Goal: Find specific page/section: Find specific page/section

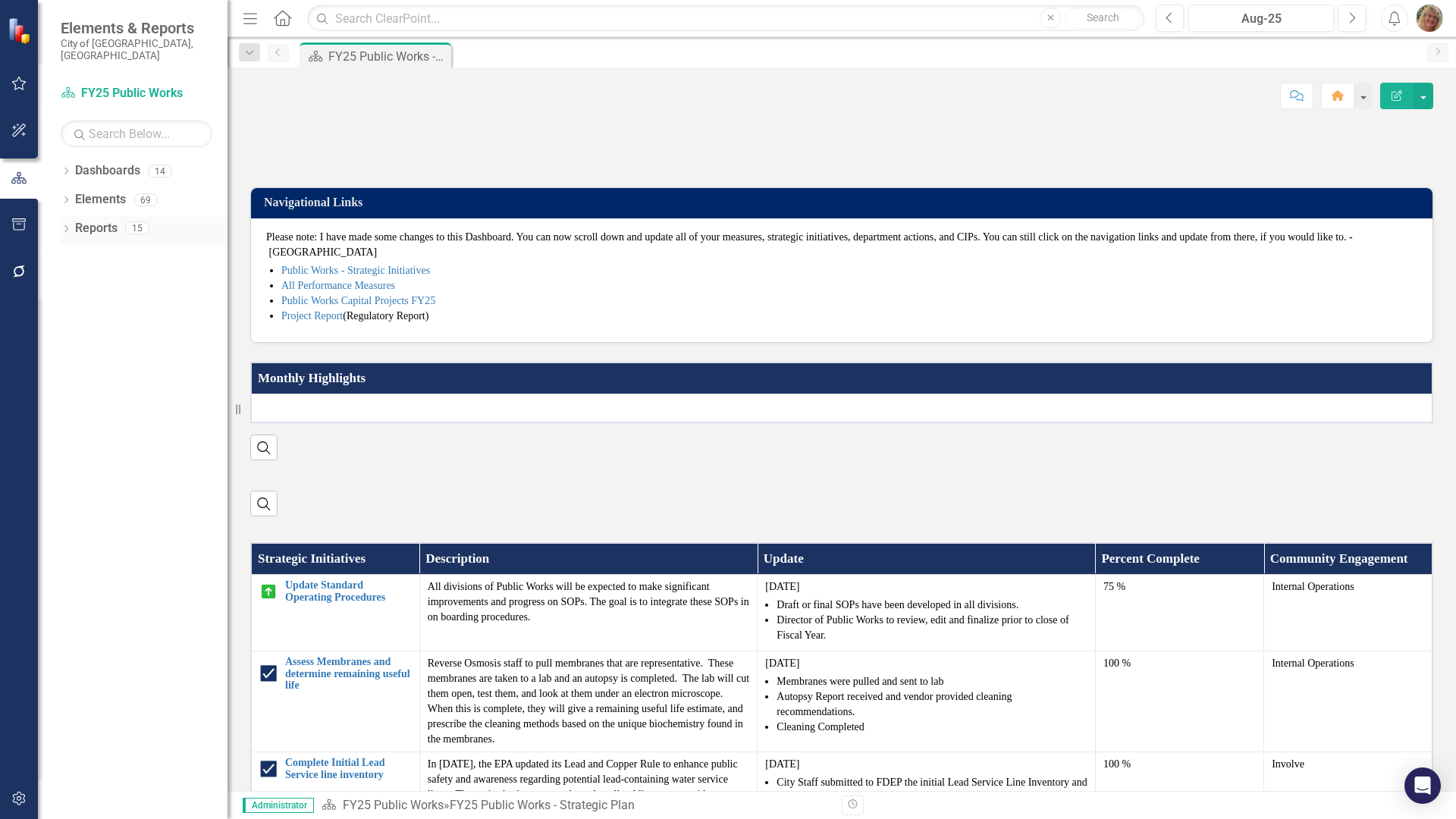
click at [69, 224] on div "Dropdown" at bounding box center [66, 230] width 11 height 13
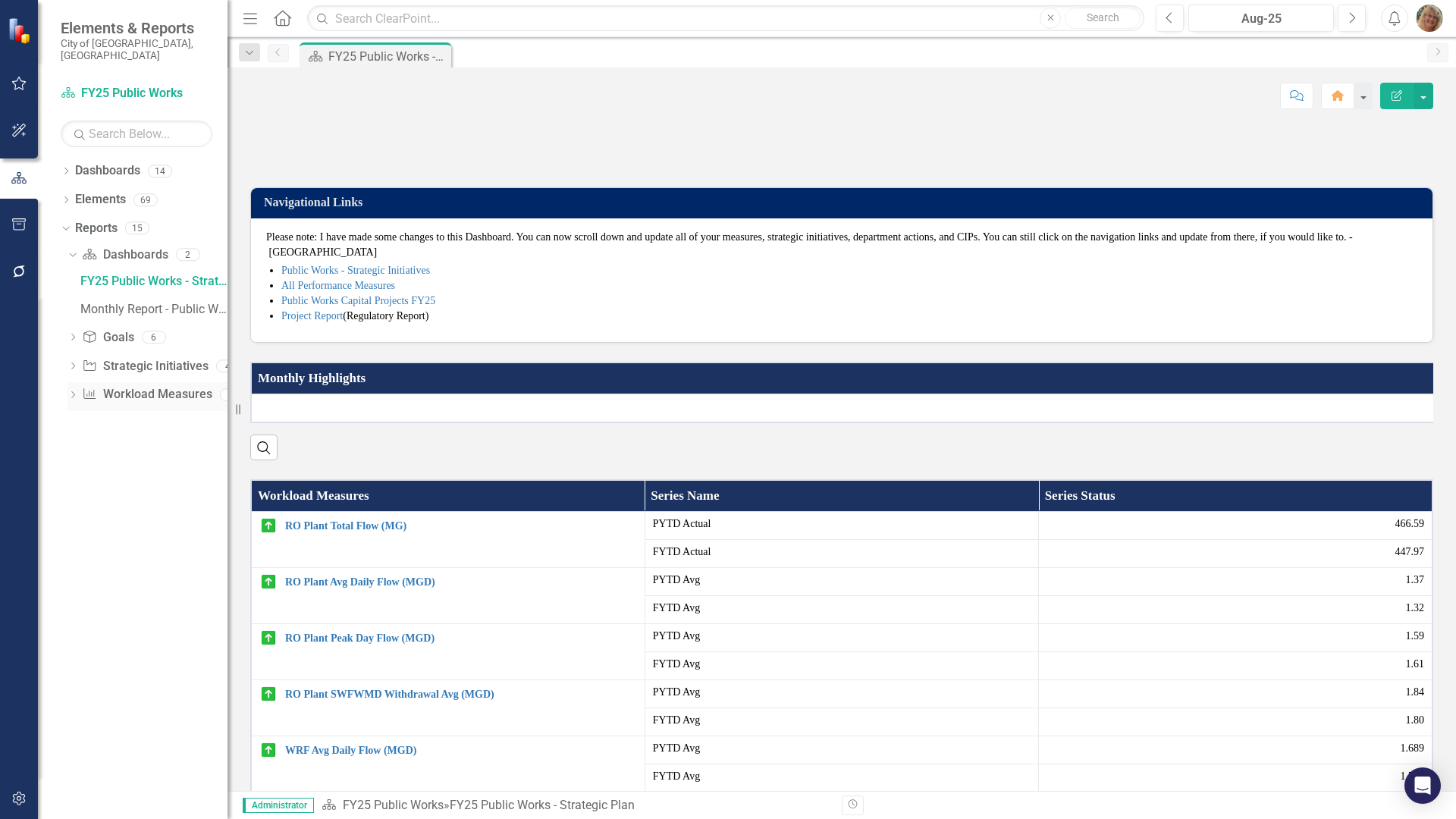
click at [118, 386] on link "Workload Measures Workload Measures" at bounding box center [146, 395] width 129 height 18
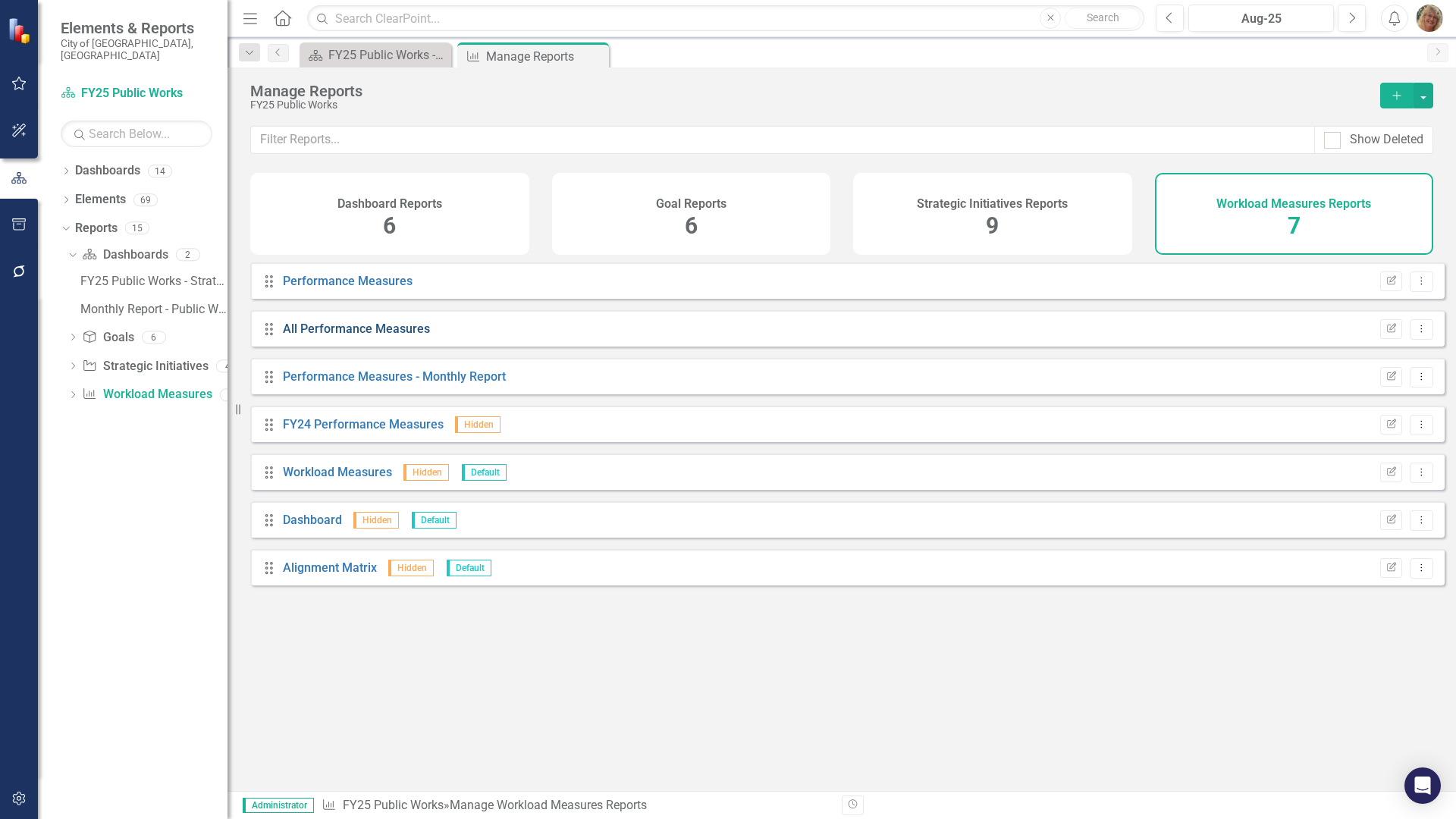
click at [340, 336] on link "All Performance Measures" at bounding box center [356, 328] width 147 height 14
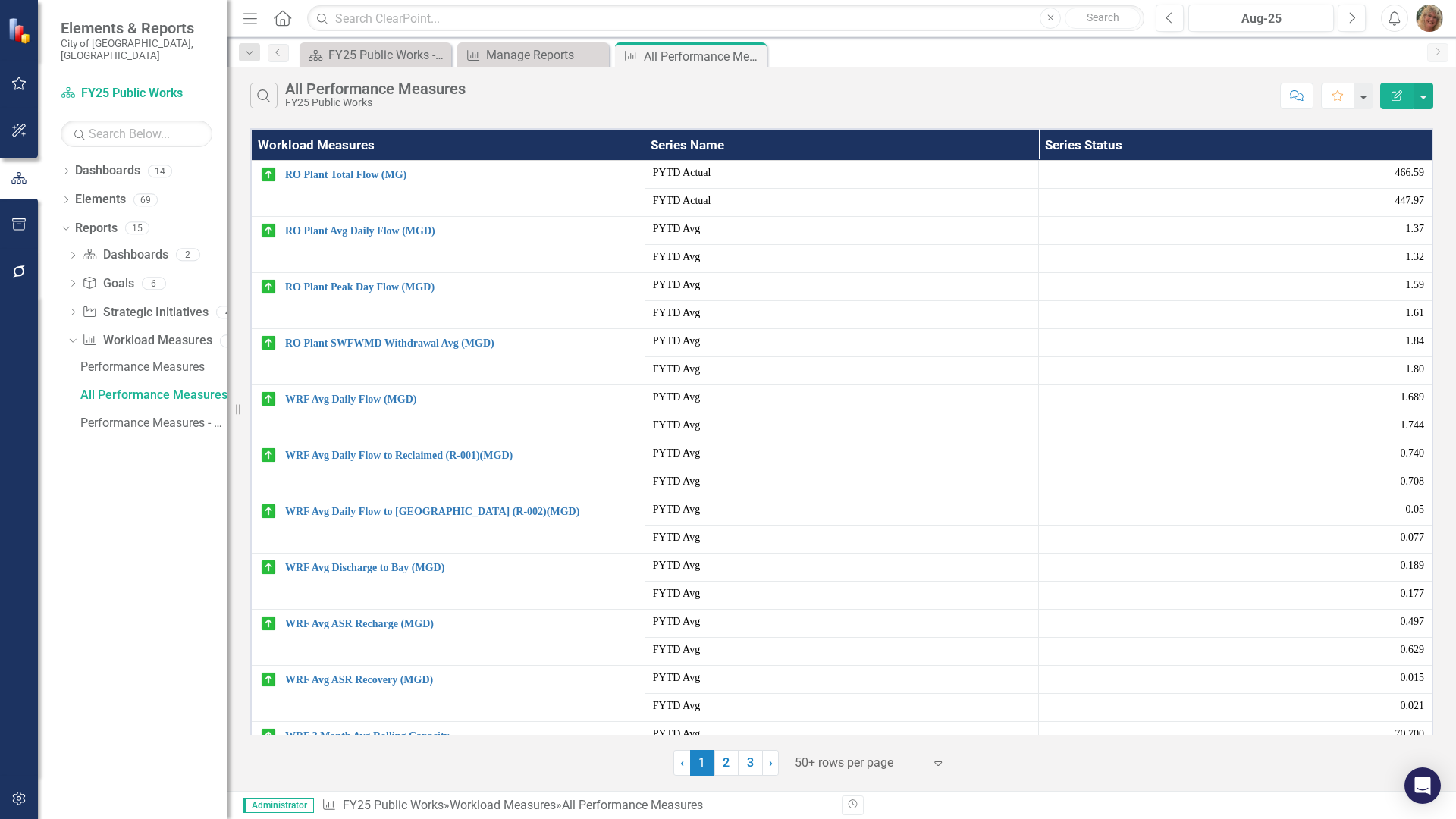
click at [817, 760] on div at bounding box center [859, 763] width 129 height 21
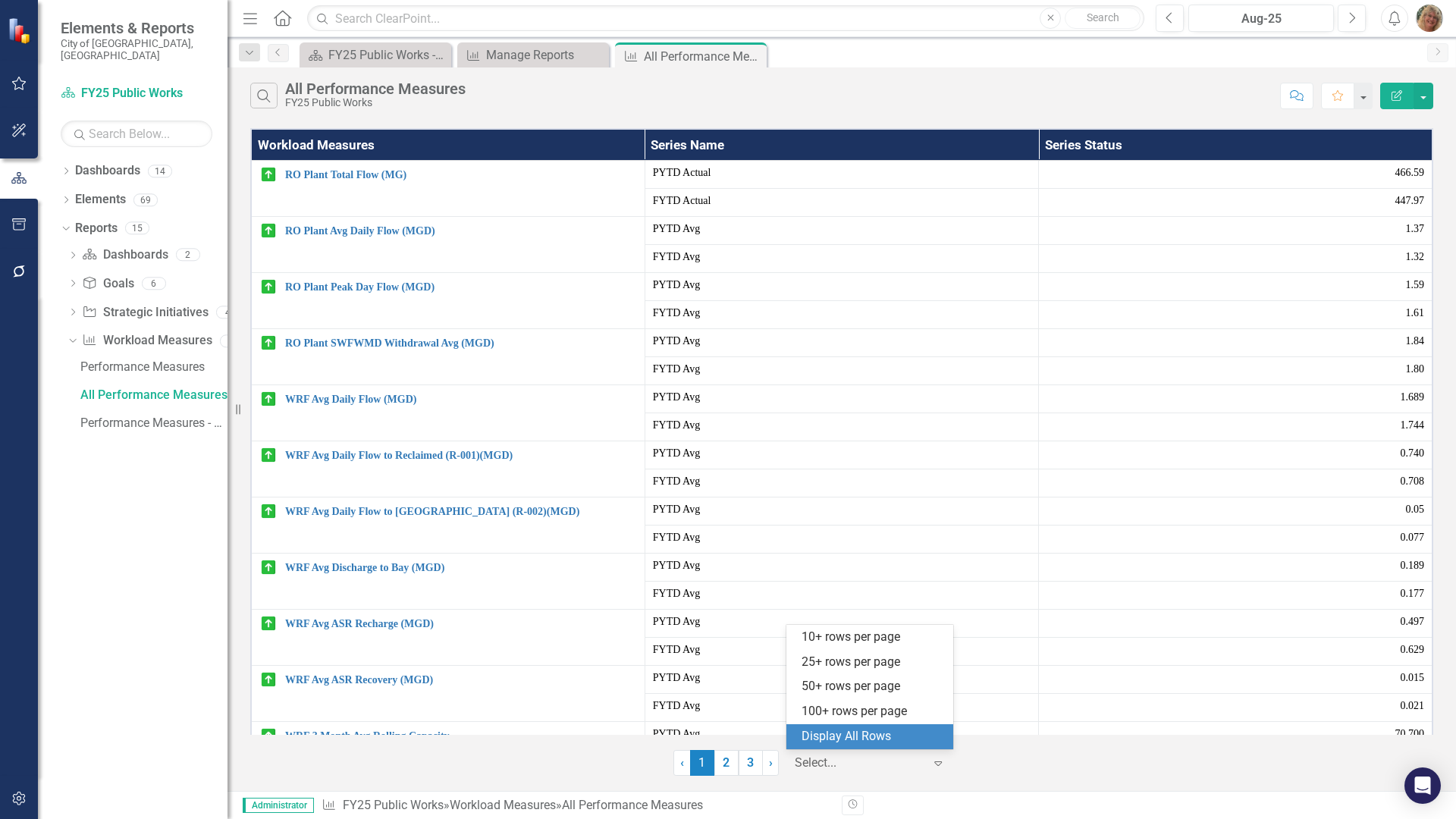
click at [832, 729] on div "Display All Rows" at bounding box center [872, 737] width 142 height 18
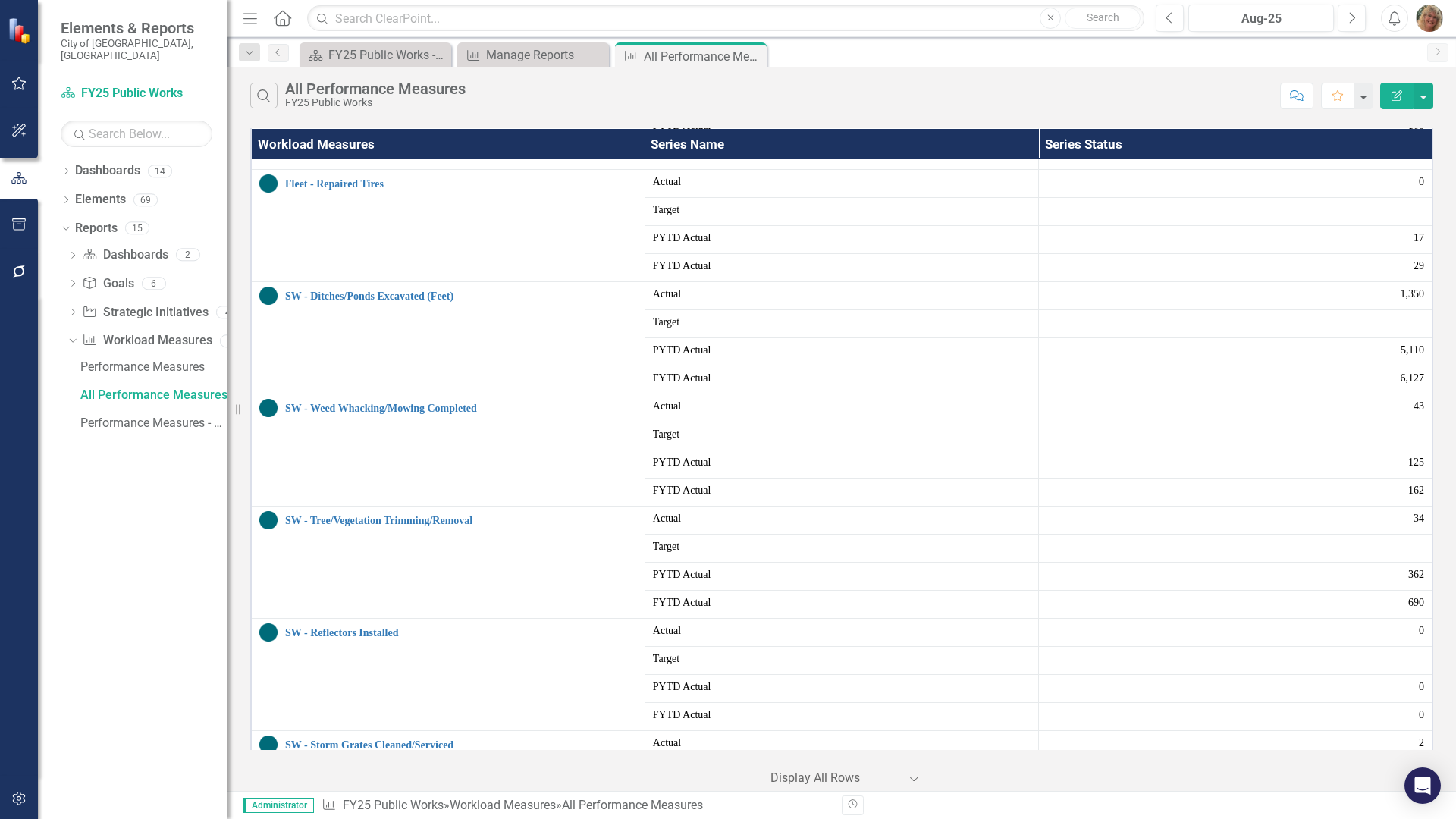
scroll to position [1593, 0]
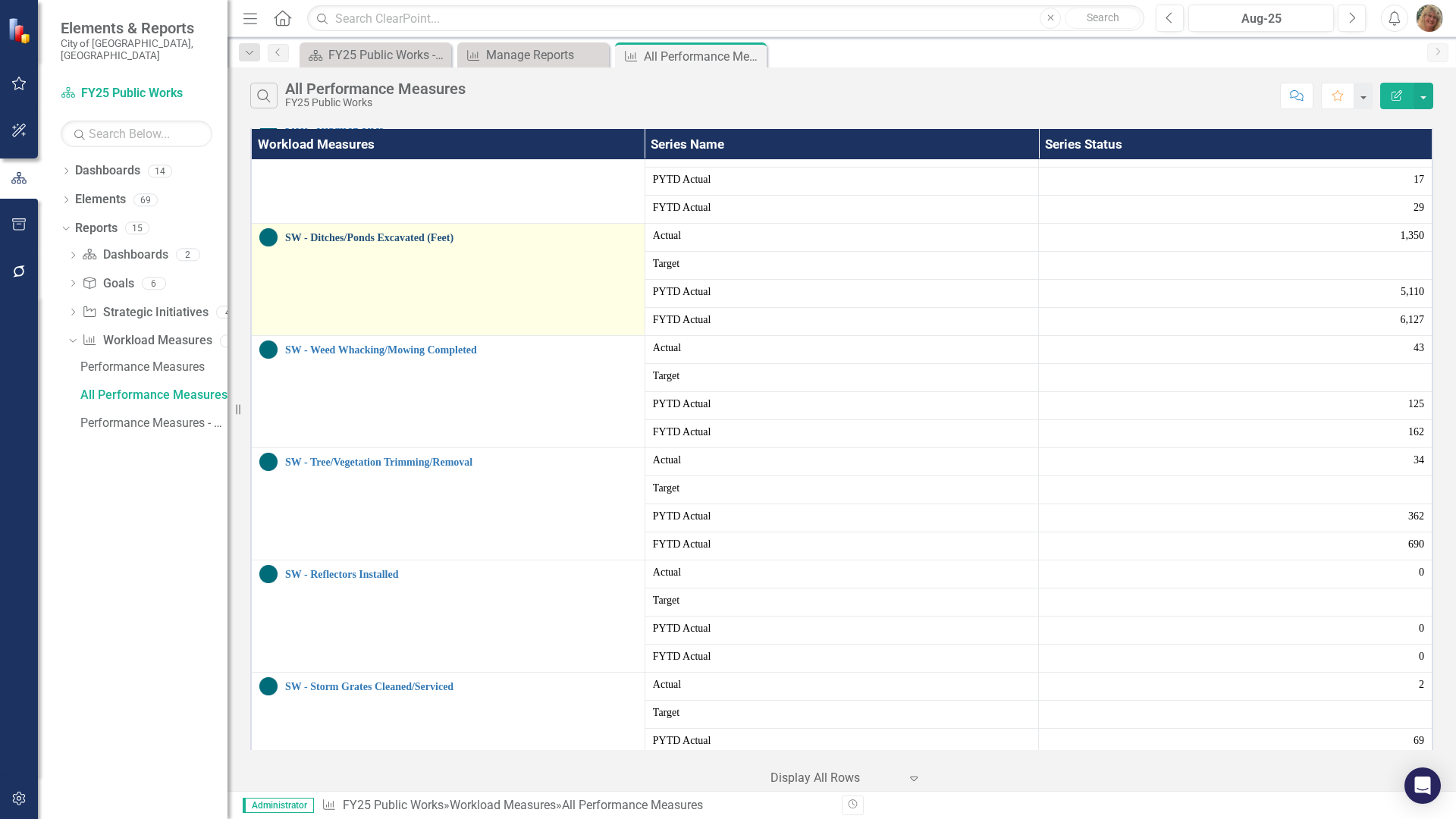
click at [386, 235] on link "SW - Ditches/Ponds Excavated (Feet)" at bounding box center [461, 237] width 352 height 11
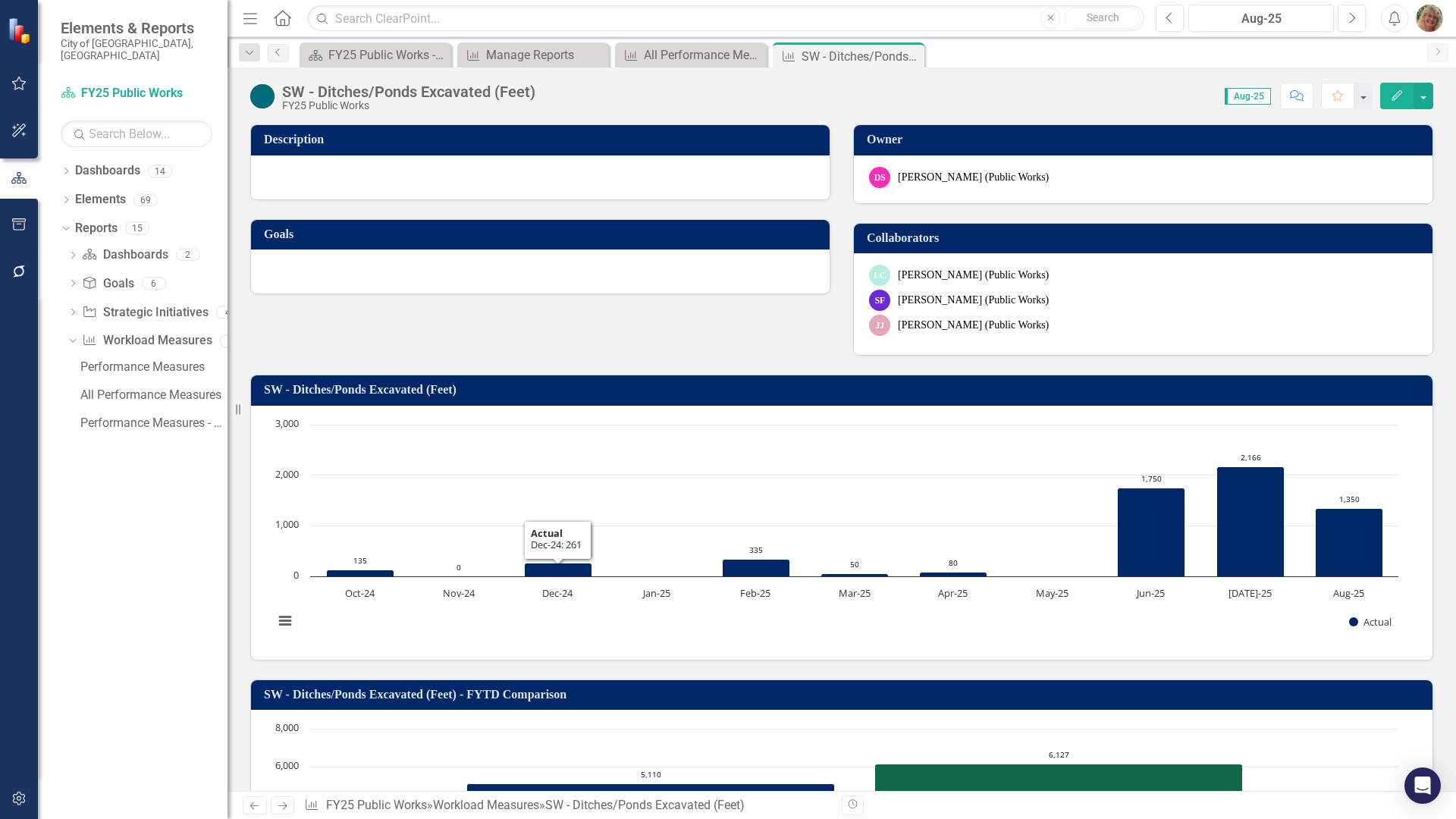
scroll to position [76, 0]
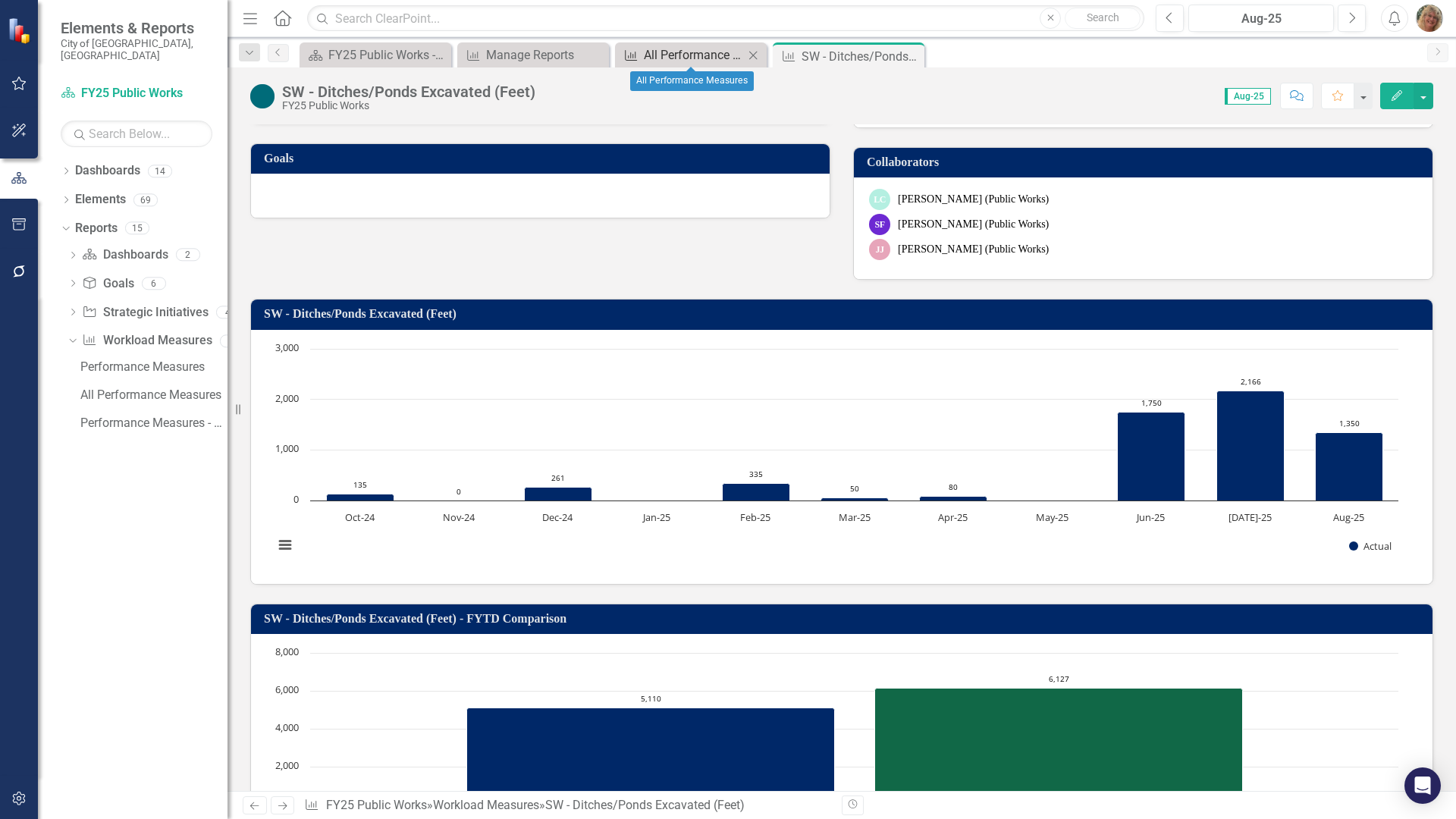
click at [671, 48] on div "All Performance Measures" at bounding box center [693, 55] width 100 height 19
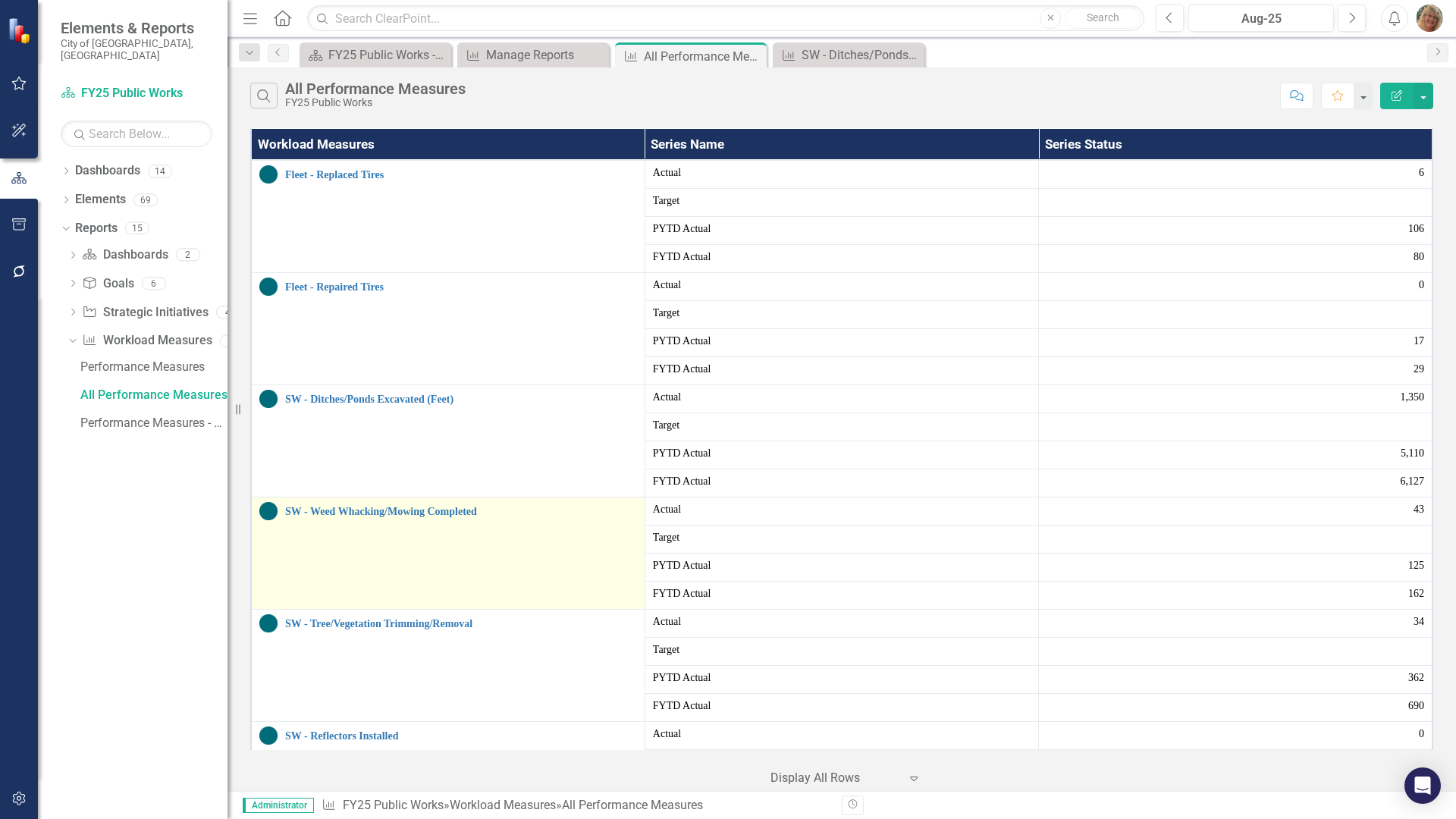
scroll to position [1430, 0]
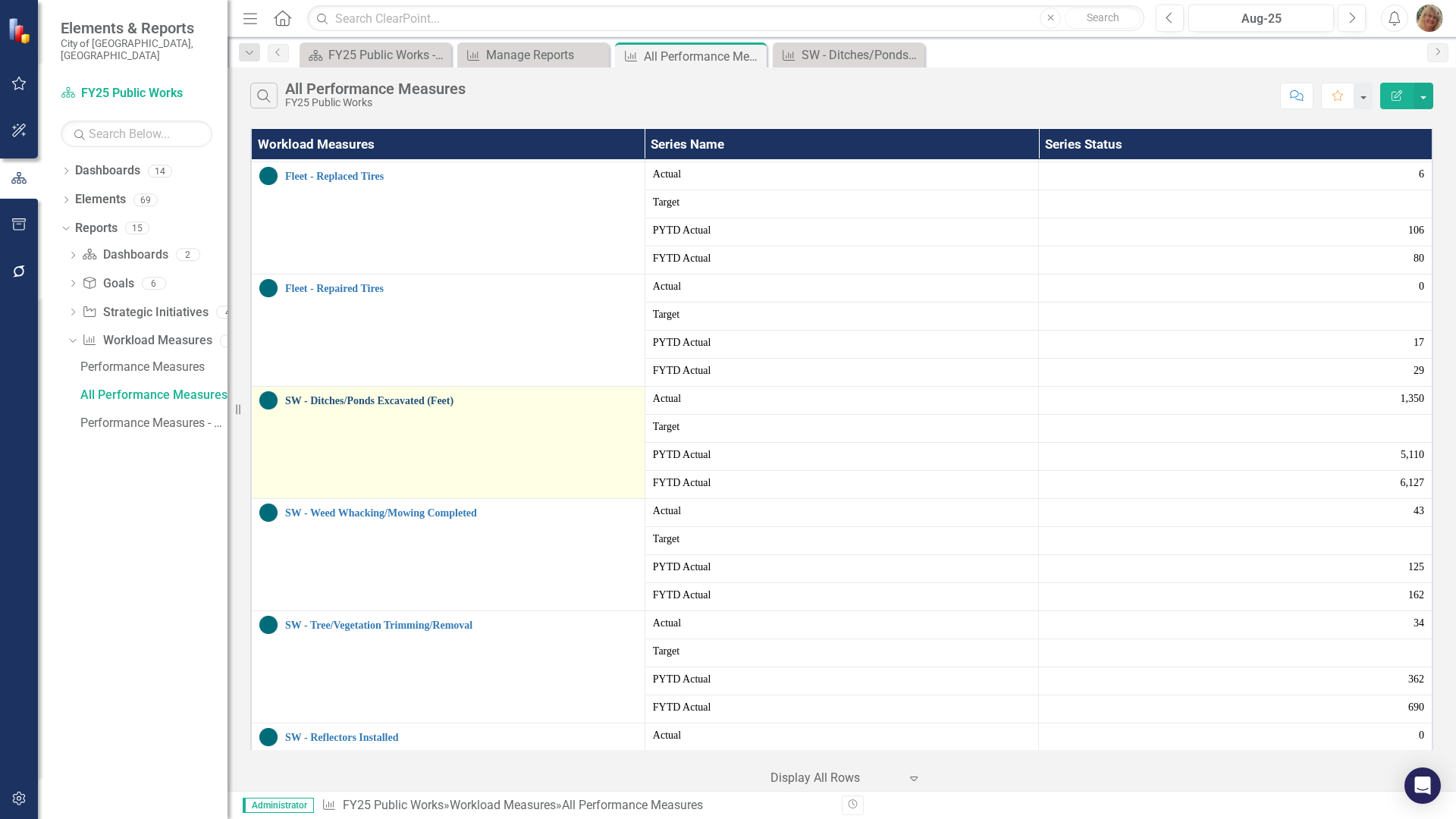
click at [392, 403] on link "SW - Ditches/Ponds Excavated (Feet)" at bounding box center [461, 400] width 352 height 11
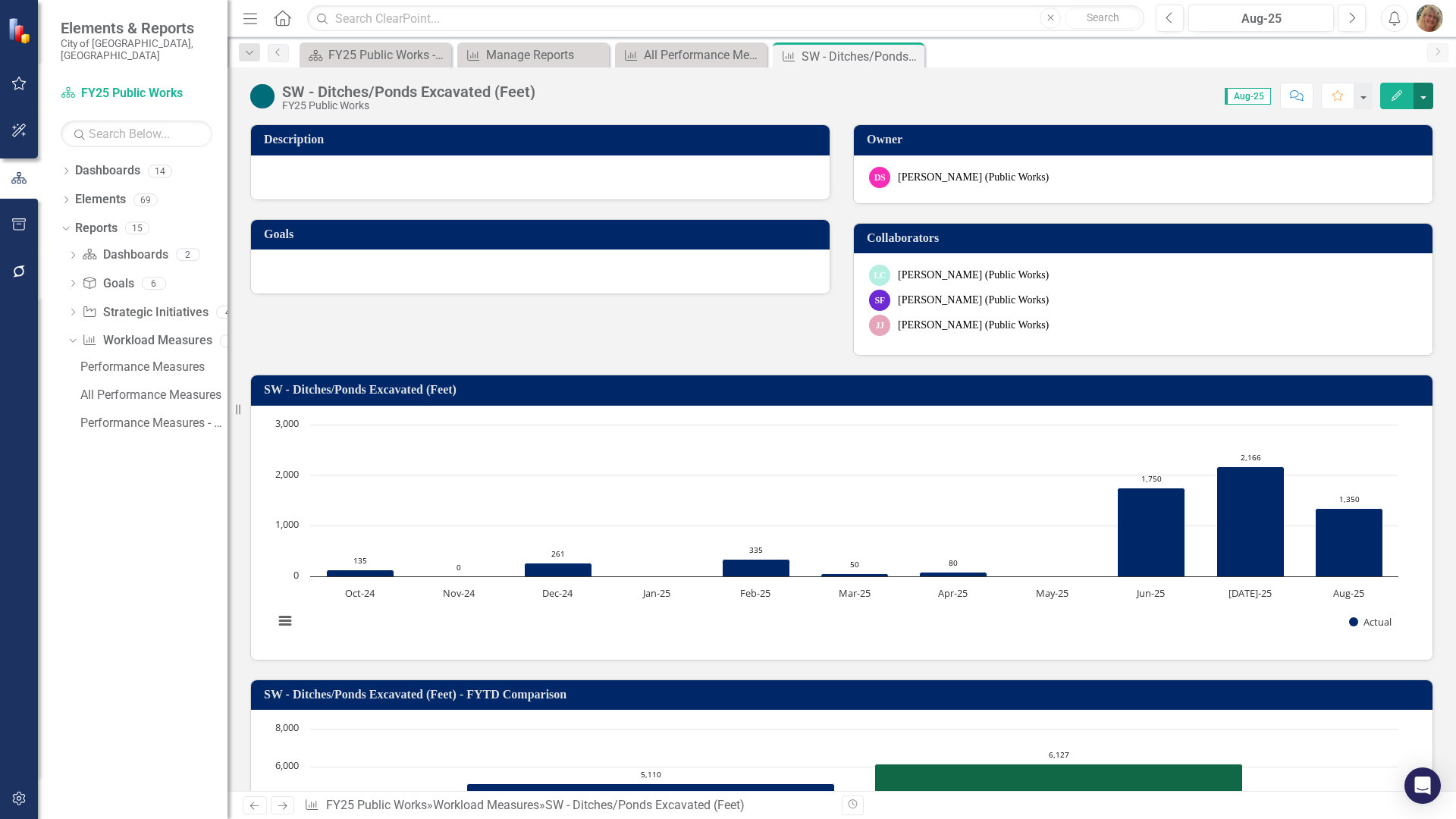
click at [1424, 89] on button "button" at bounding box center [1423, 96] width 20 height 27
